Goal: Task Accomplishment & Management: Manage account settings

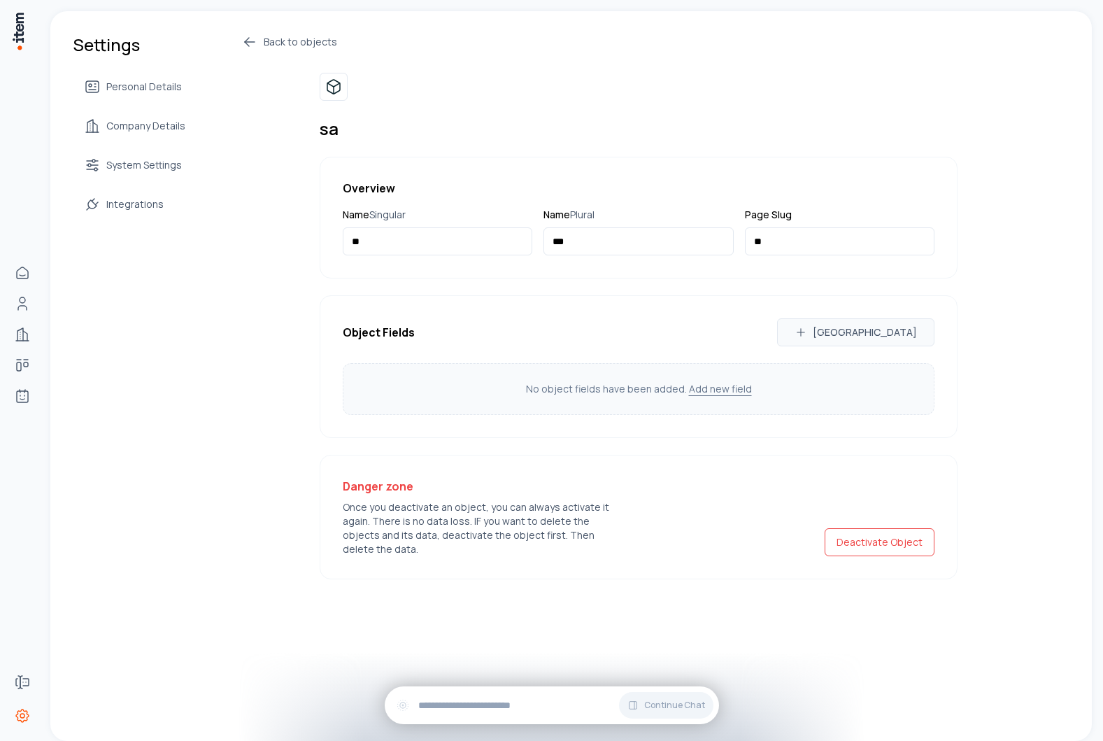
click at [241, 254] on div "Back to objects sa Overview Name Singular ** Name Plural *** Page Slug ** Objec…" at bounding box center [599, 307] width 717 height 546
click at [264, 44] on link "Back to objects" at bounding box center [599, 42] width 717 height 17
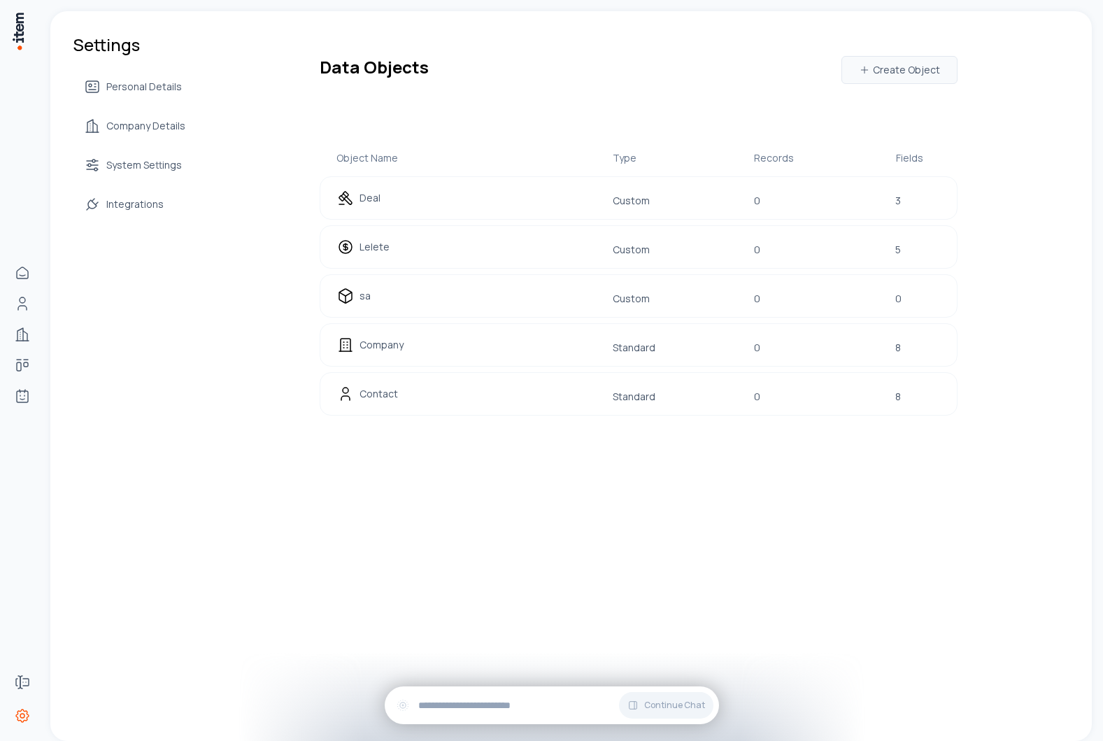
click at [241, 438] on div "Settings Personal Details Company Details System Settings Integrations Data Obj…" at bounding box center [571, 252] width 1042 height 483
click at [740, 190] on div "Deal Custom 0 3" at bounding box center [639, 197] width 638 height 43
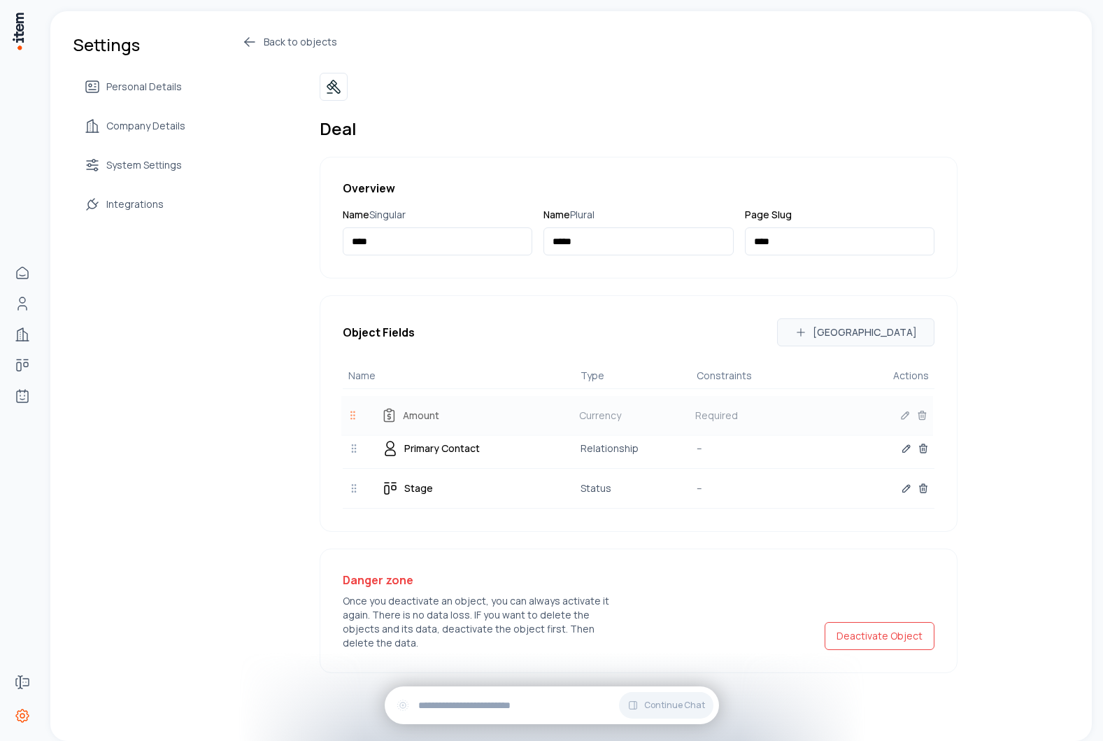
drag, startPoint x: 355, startPoint y: 488, endPoint x: 353, endPoint y: 416, distance: 72.8
click at [353, 416] on icon at bounding box center [352, 415] width 11 height 11
drag, startPoint x: 354, startPoint y: 451, endPoint x: 358, endPoint y: 510, distance: 58.9
drag, startPoint x: 351, startPoint y: 488, endPoint x: 351, endPoint y: 436, distance: 52.5
click at [351, 436] on icon at bounding box center [353, 436] width 11 height 11
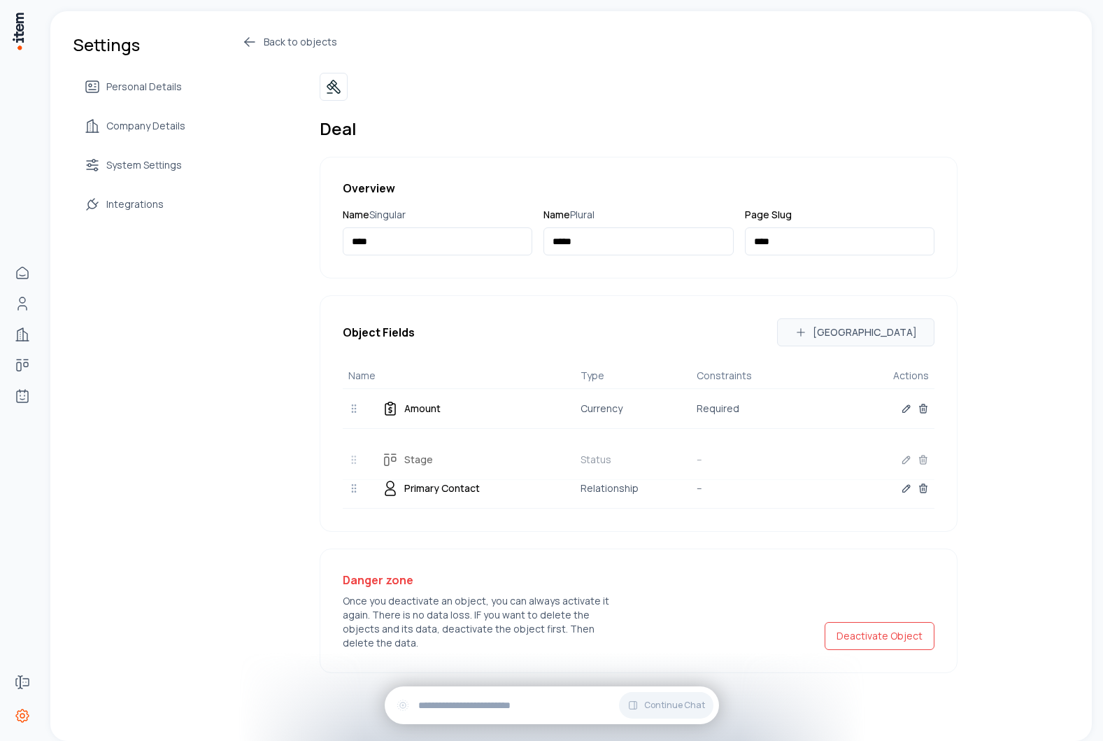
drag, startPoint x: 353, startPoint y: 486, endPoint x: 351, endPoint y: 449, distance: 37.8
click at [351, 454] on icon at bounding box center [353, 459] width 11 height 11
drag, startPoint x: 353, startPoint y: 487, endPoint x: 349, endPoint y: 411, distance: 75.7
click at [349, 411] on icon at bounding box center [349, 412] width 11 height 11
drag, startPoint x: 351, startPoint y: 446, endPoint x: 353, endPoint y: 488, distance: 41.3
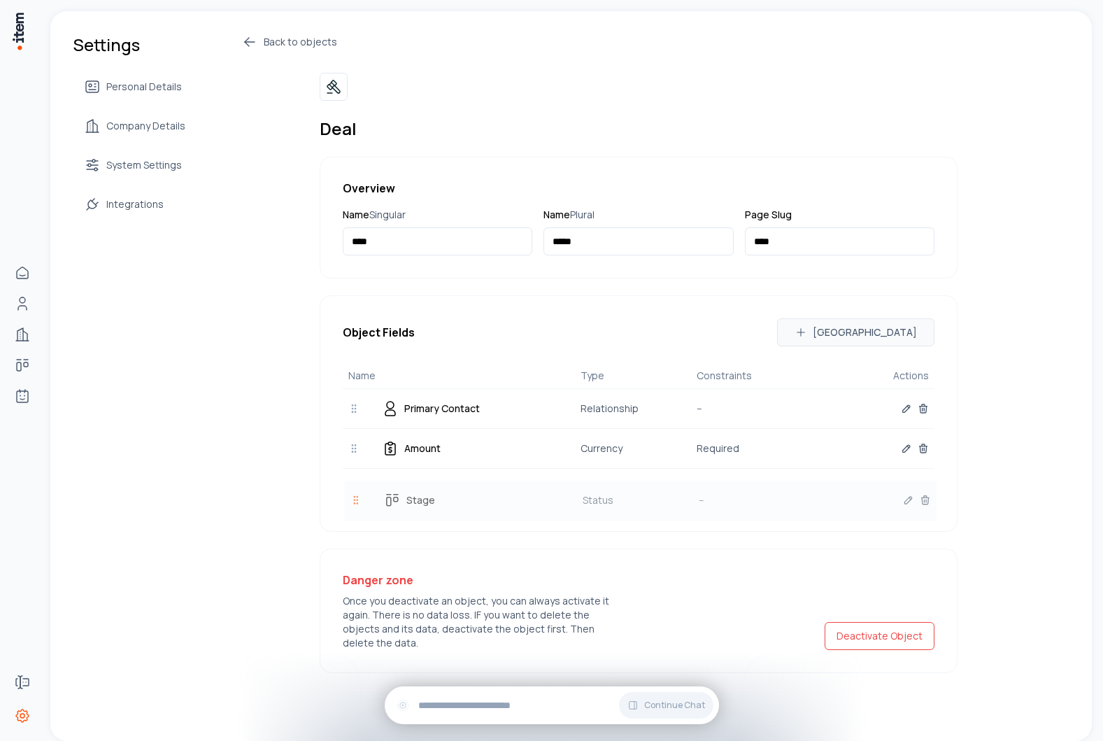
drag, startPoint x: 352, startPoint y: 453, endPoint x: 353, endPoint y: 505, distance: 51.8
drag, startPoint x: 355, startPoint y: 452, endPoint x: 356, endPoint y: 500, distance: 47.6
drag, startPoint x: 352, startPoint y: 446, endPoint x: 354, endPoint y: 496, distance: 49.7
drag, startPoint x: 352, startPoint y: 446, endPoint x: 353, endPoint y: 490, distance: 44.1
drag, startPoint x: 351, startPoint y: 406, endPoint x: 357, endPoint y: 486, distance: 80.0
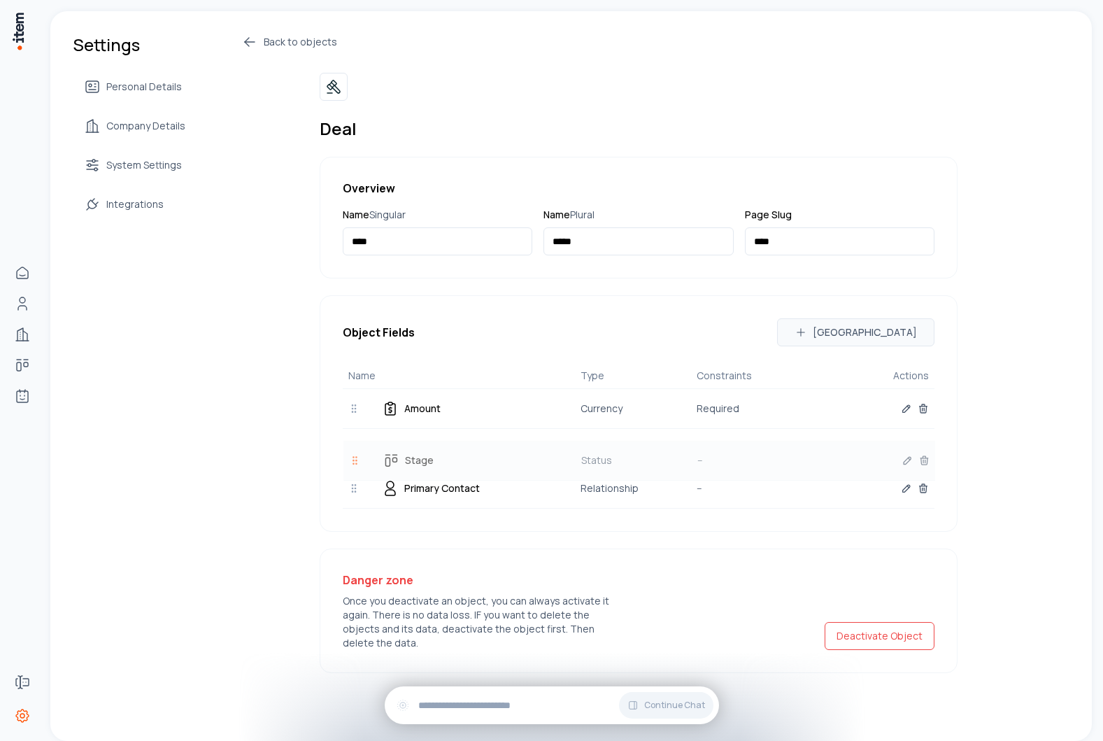
drag, startPoint x: 352, startPoint y: 406, endPoint x: 353, endPoint y: 458, distance: 51.8
drag, startPoint x: 349, startPoint y: 406, endPoint x: 350, endPoint y: 482, distance: 76.3
